Goal: Find specific page/section

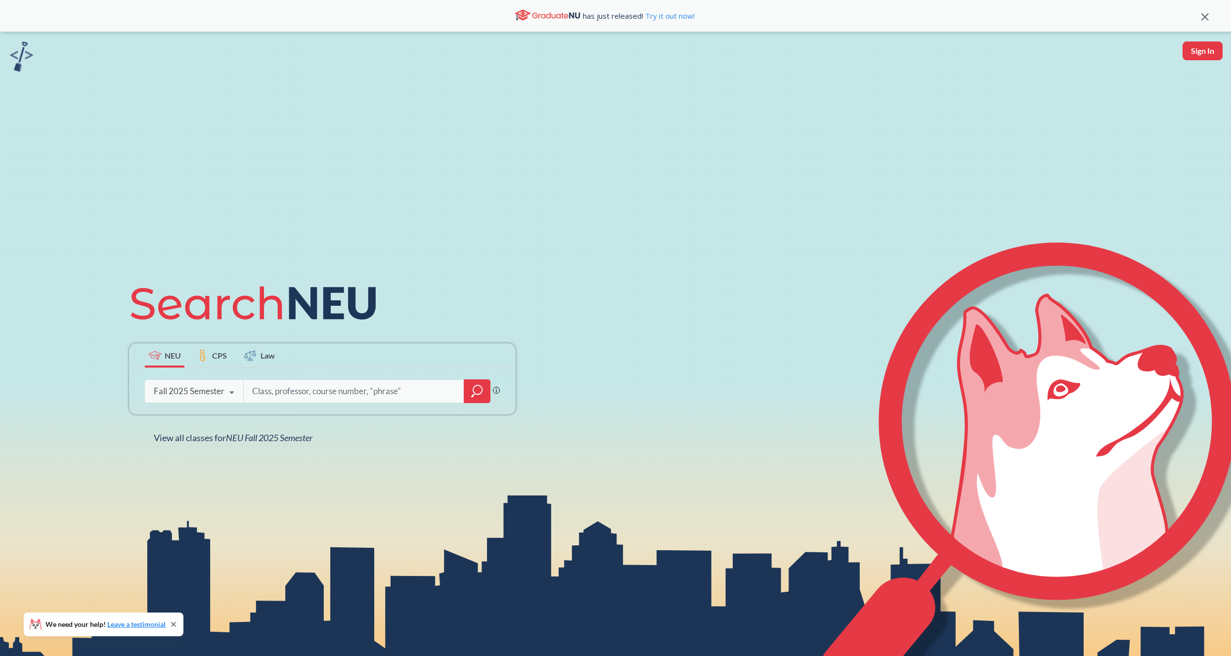
drag, startPoint x: 306, startPoint y: 388, endPoint x: 318, endPoint y: 386, distance: 12.5
click at [306, 389] on input "search" at bounding box center [354, 391] width 206 height 21
type input "cs7390"
drag, startPoint x: 282, startPoint y: 391, endPoint x: 300, endPoint y: 364, distance: 32.5
click at [285, 391] on input "search" at bounding box center [354, 391] width 206 height 21
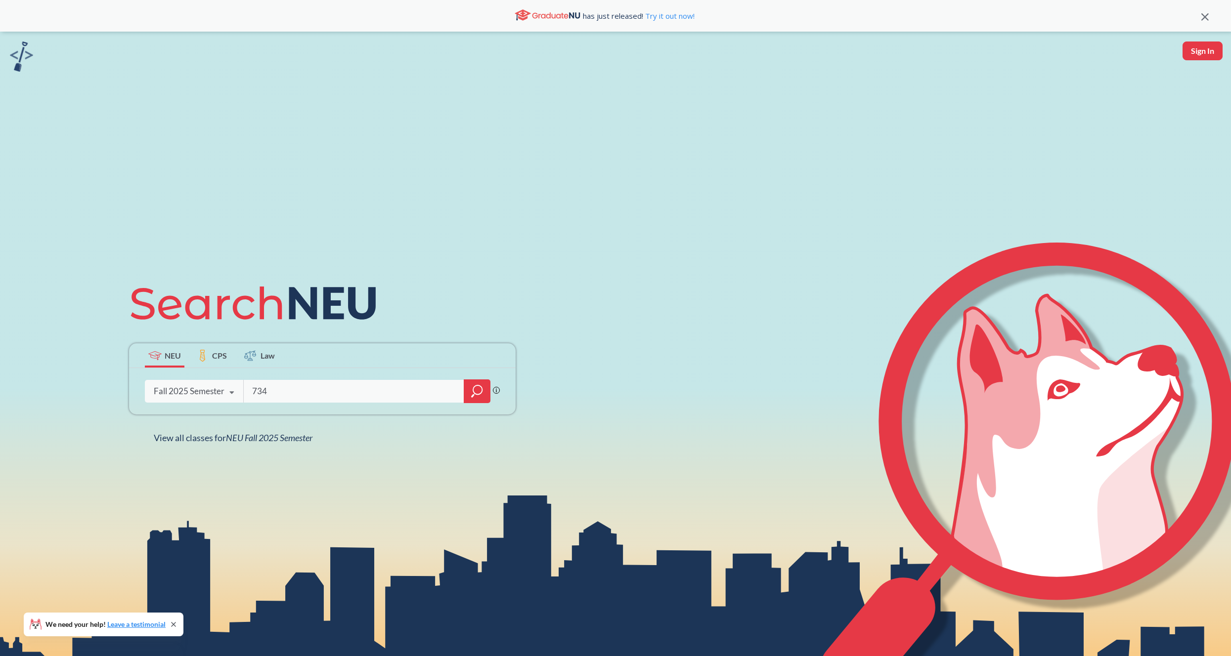
type input "7340"
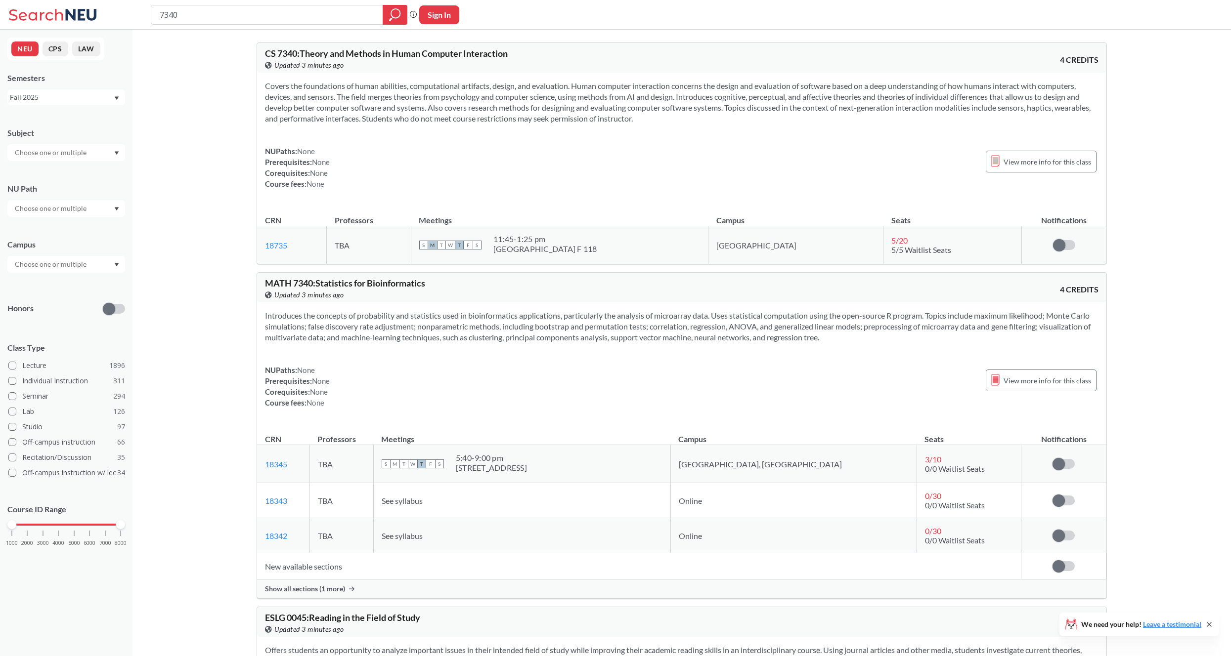
click at [308, 21] on input "7340" at bounding box center [267, 14] width 217 height 17
type input "7390"
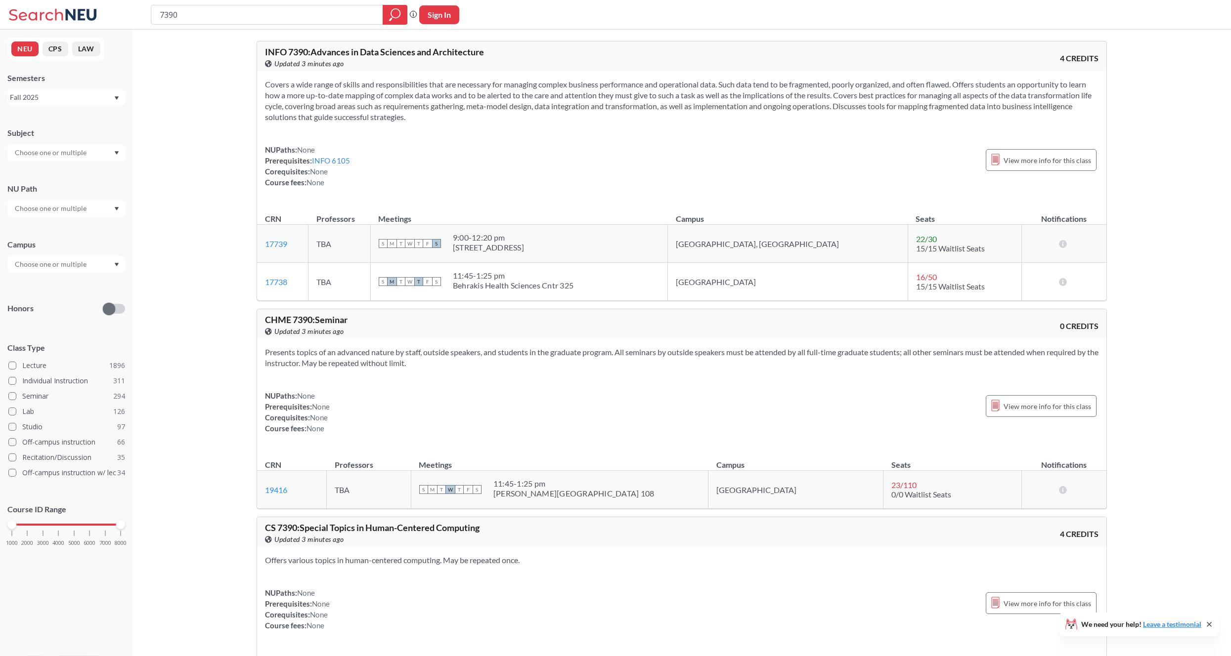
scroll to position [285, 0]
